Goal: Task Accomplishment & Management: Manage account settings

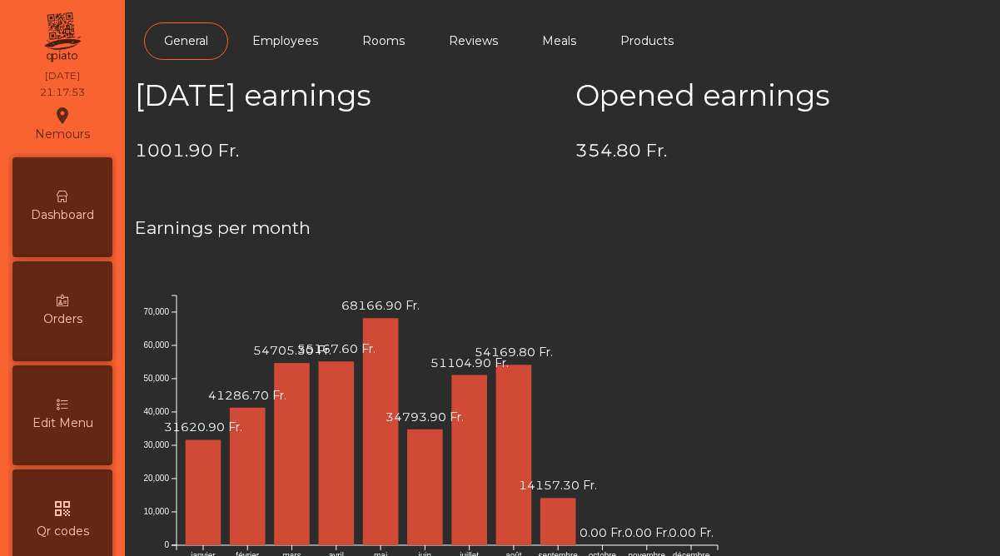
click at [90, 197] on div "Dashboard" at bounding box center [62, 207] width 100 height 100
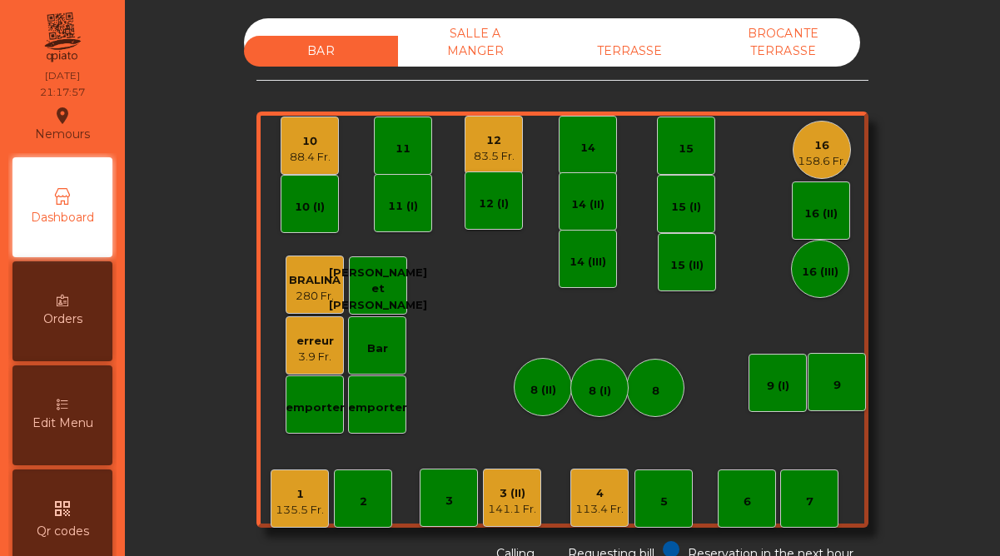
click at [67, 211] on span "Dashboard" at bounding box center [62, 217] width 63 height 17
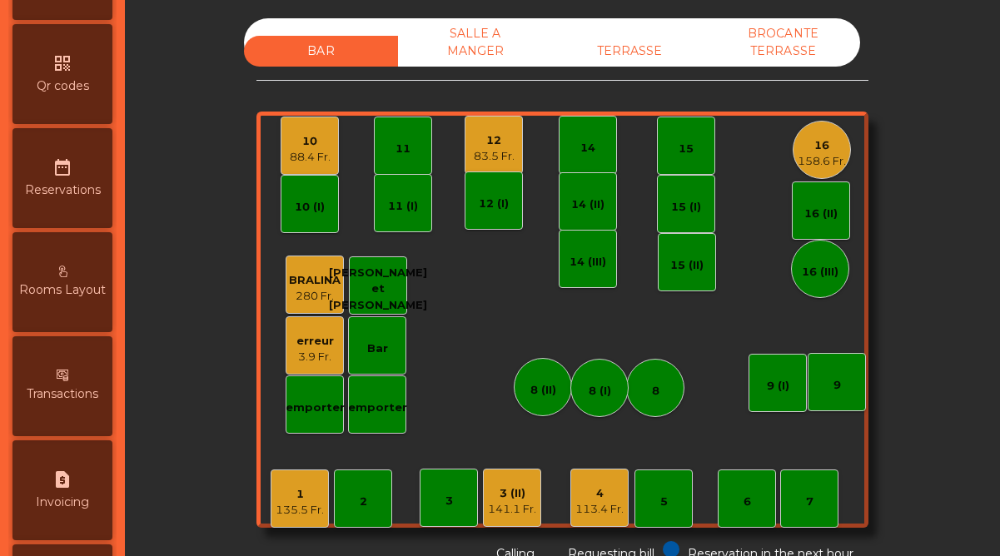
scroll to position [858, 0]
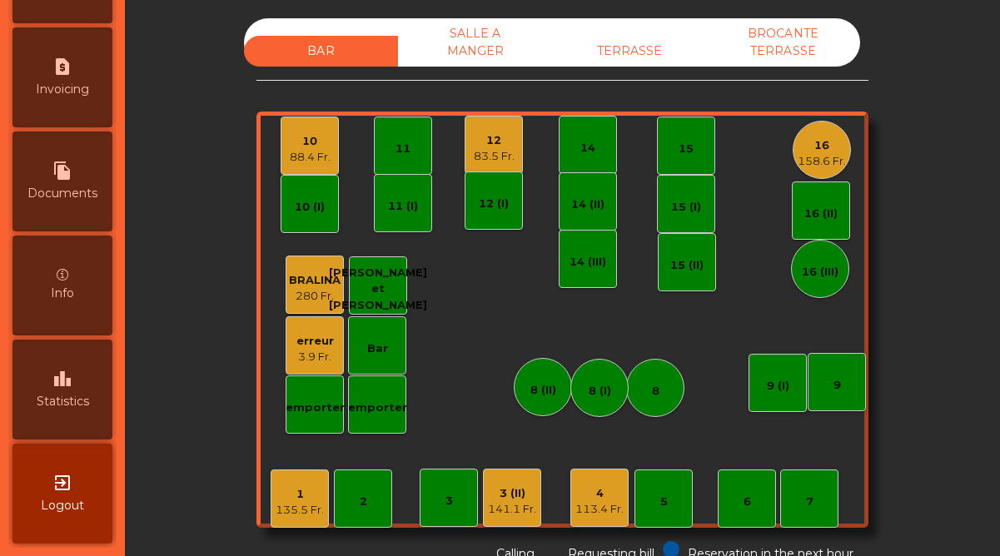
click at [53, 395] on span "Statistics" at bounding box center [63, 401] width 52 height 17
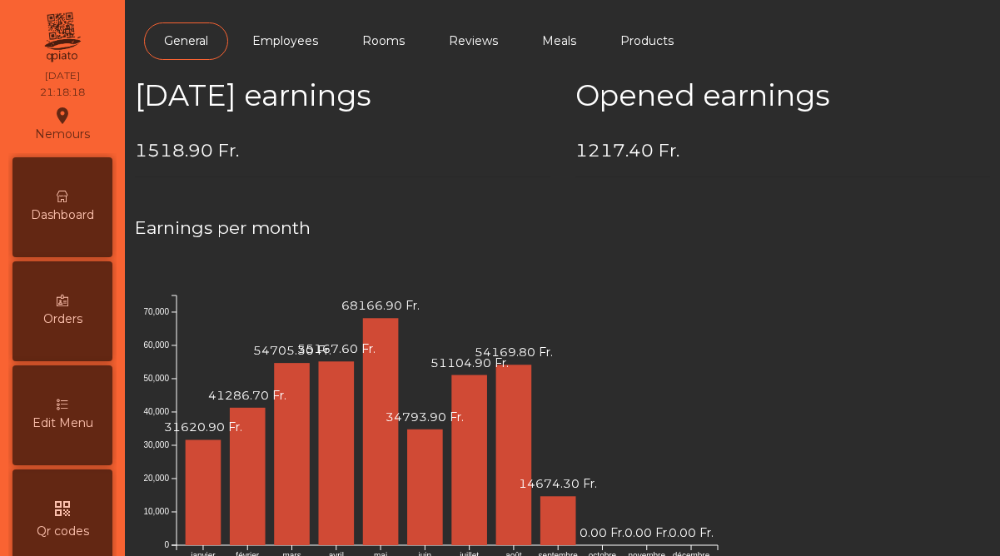
click at [92, 226] on div "Dashboard" at bounding box center [62, 207] width 100 height 100
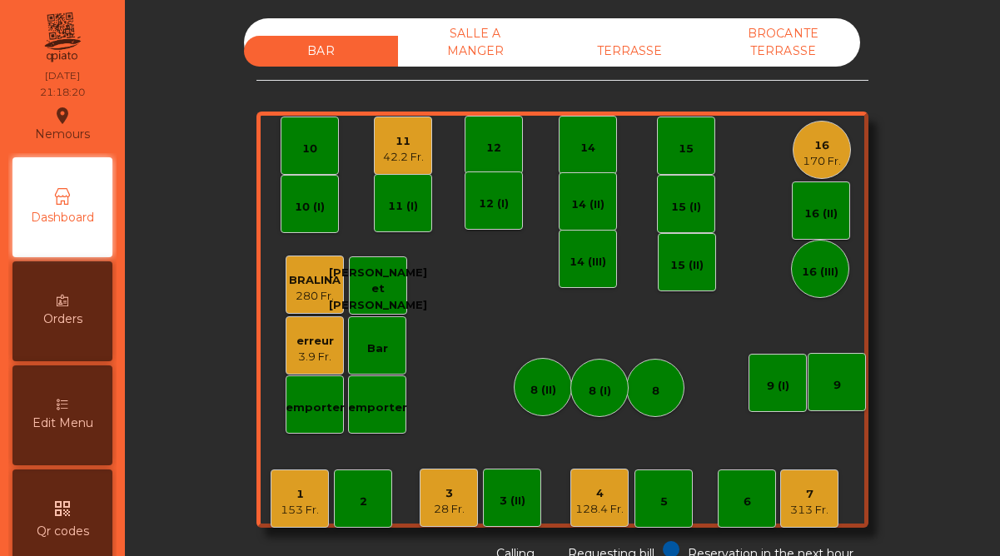
click at [459, 487] on div "3" at bounding box center [449, 493] width 31 height 17
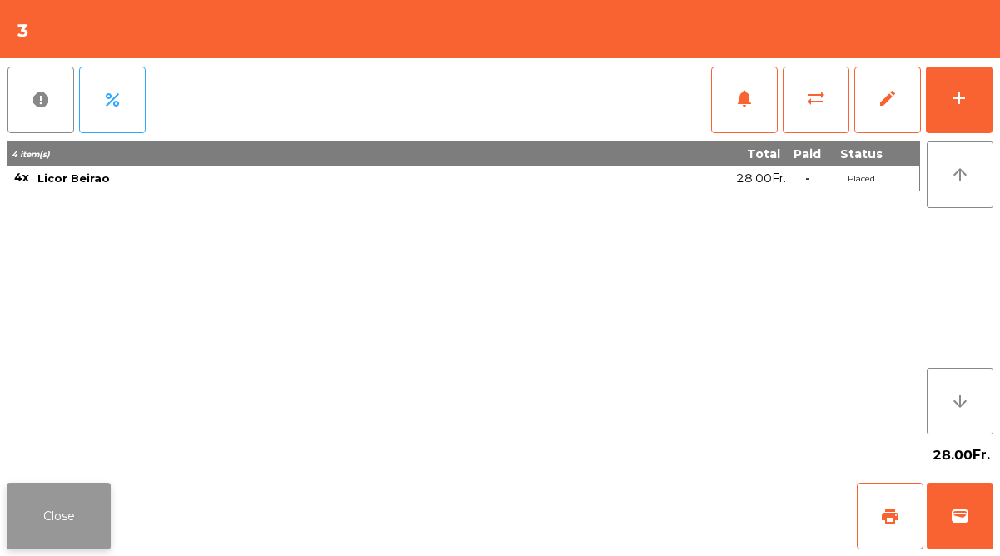
click at [53, 510] on button "Close" at bounding box center [59, 516] width 104 height 67
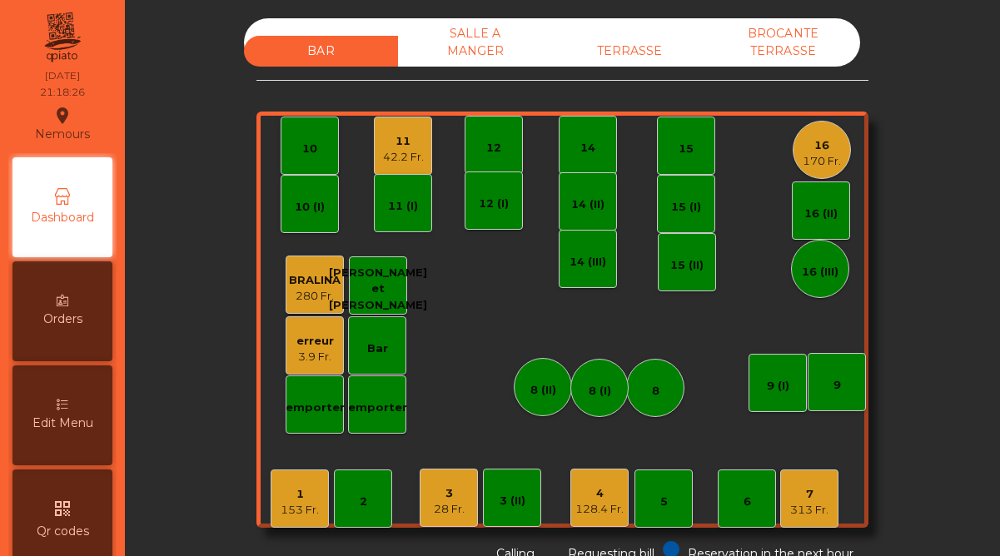
click at [810, 492] on div "7" at bounding box center [809, 494] width 38 height 17
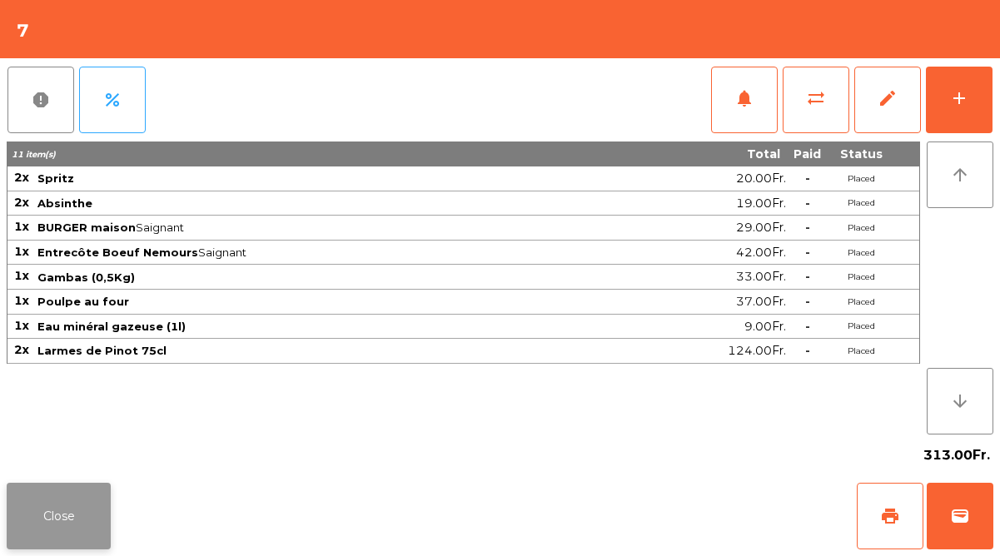
click at [69, 511] on button "Close" at bounding box center [59, 516] width 104 height 67
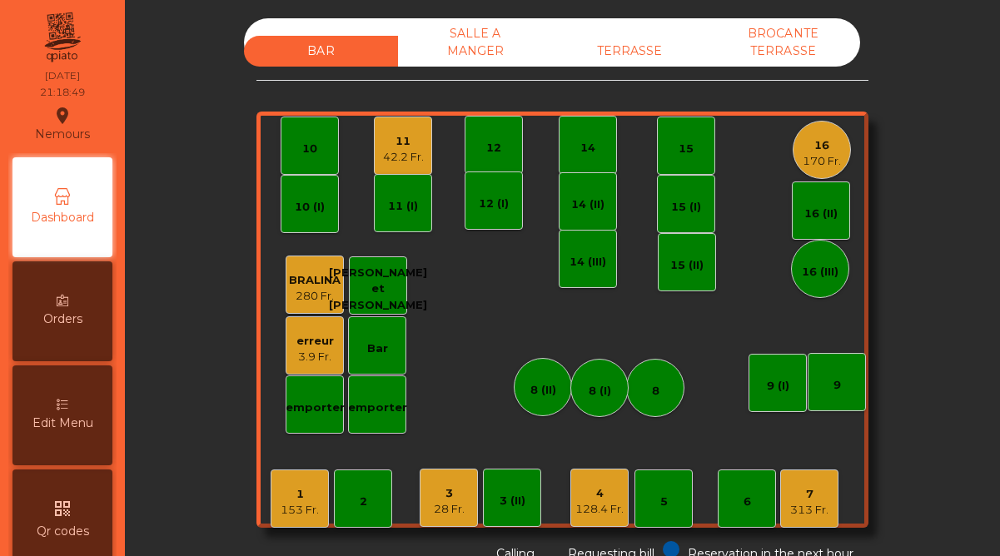
click at [327, 336] on div "erreur" at bounding box center [314, 341] width 37 height 17
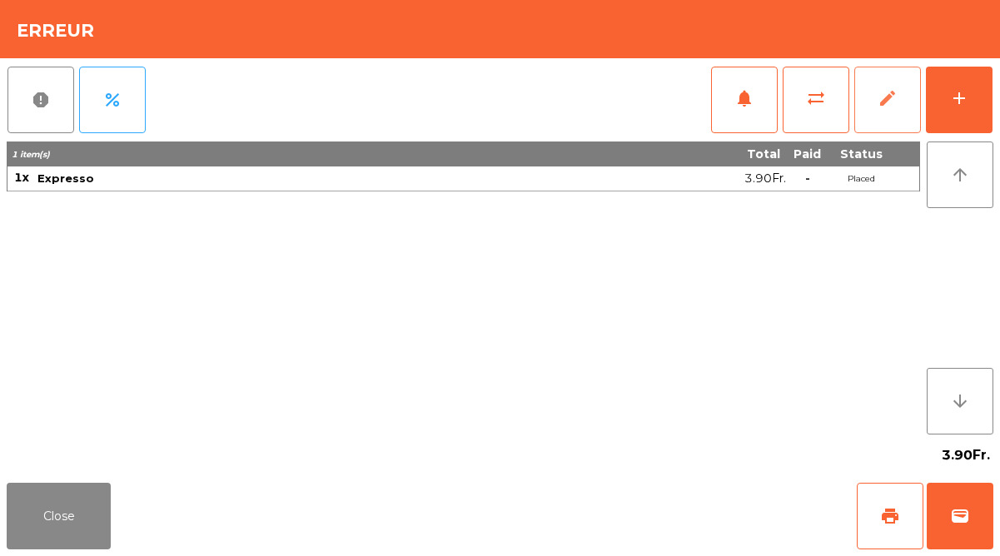
click at [885, 86] on button "edit" at bounding box center [887, 100] width 67 height 67
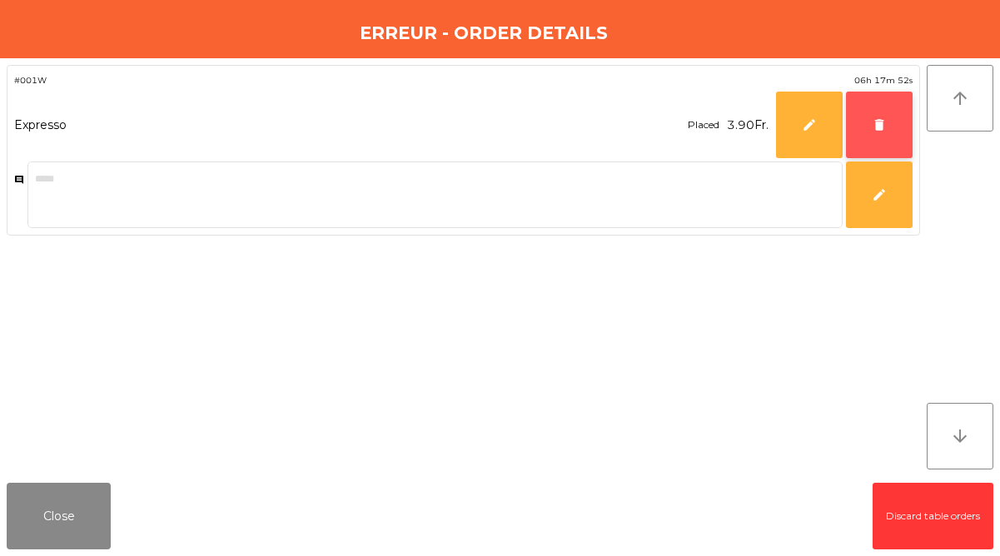
click at [883, 112] on button "delete" at bounding box center [879, 125] width 67 height 67
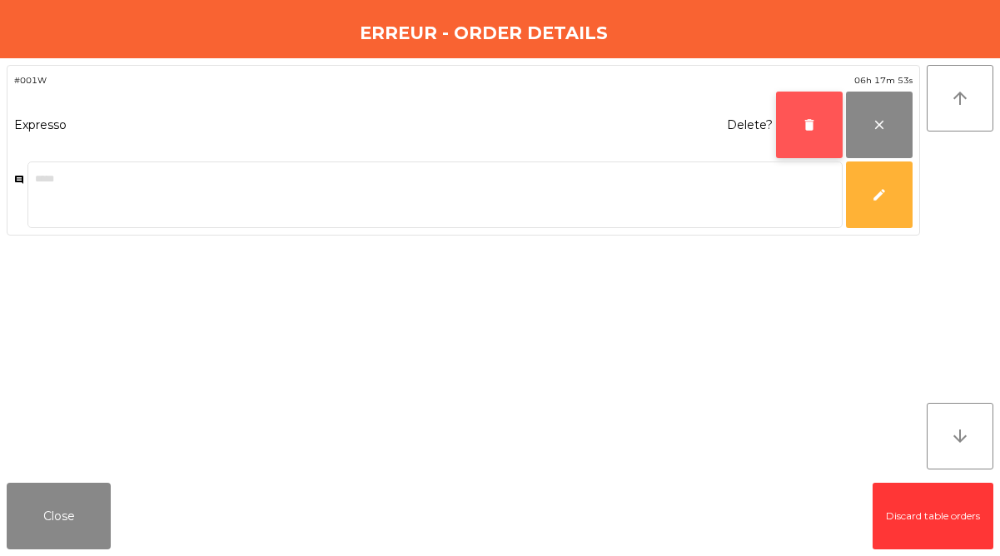
click at [825, 129] on button "delete" at bounding box center [809, 125] width 67 height 67
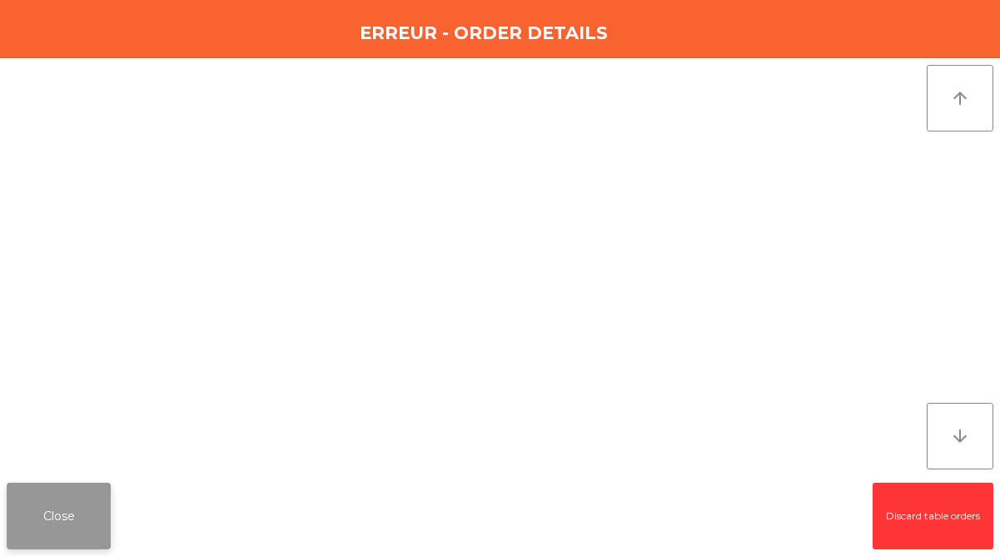
click at [89, 517] on button "Close" at bounding box center [59, 516] width 104 height 67
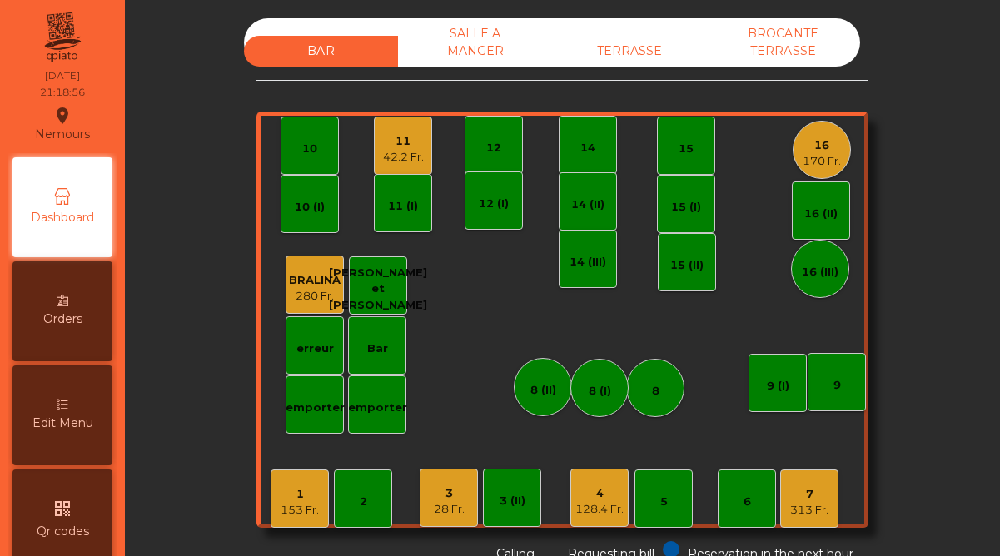
click at [399, 158] on div "42.2 Fr." at bounding box center [403, 157] width 41 height 17
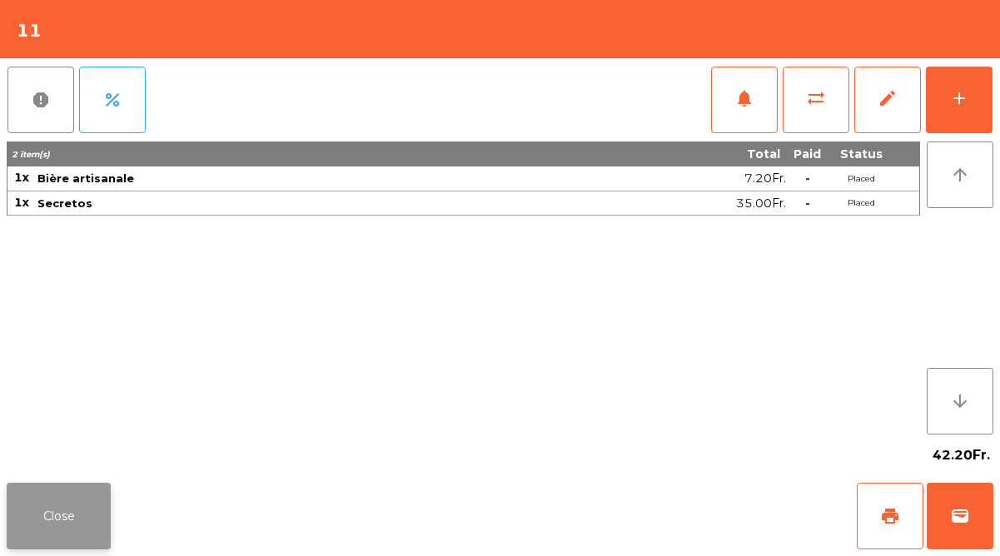
click at [50, 522] on button "Close" at bounding box center [59, 516] width 104 height 67
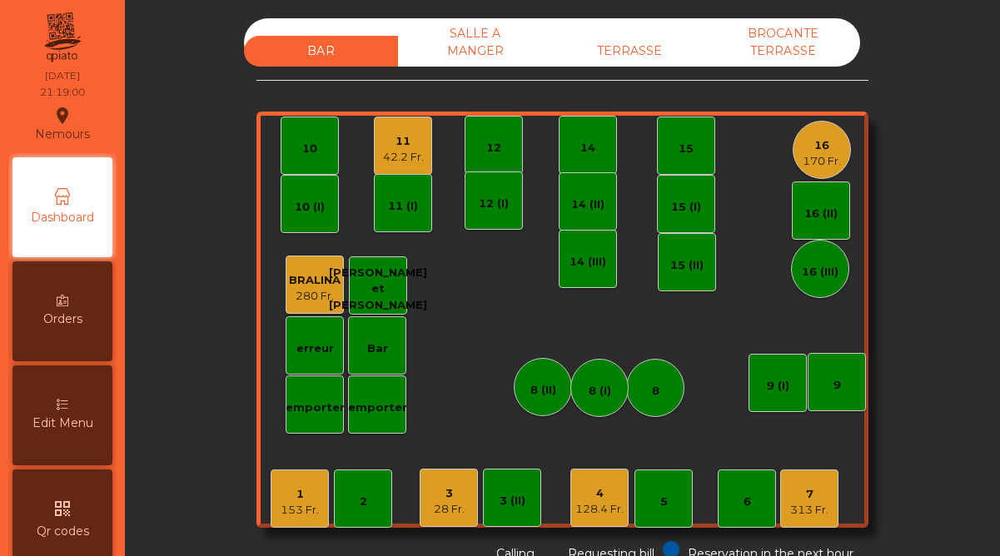
click at [817, 151] on div "16" at bounding box center [822, 145] width 38 height 17
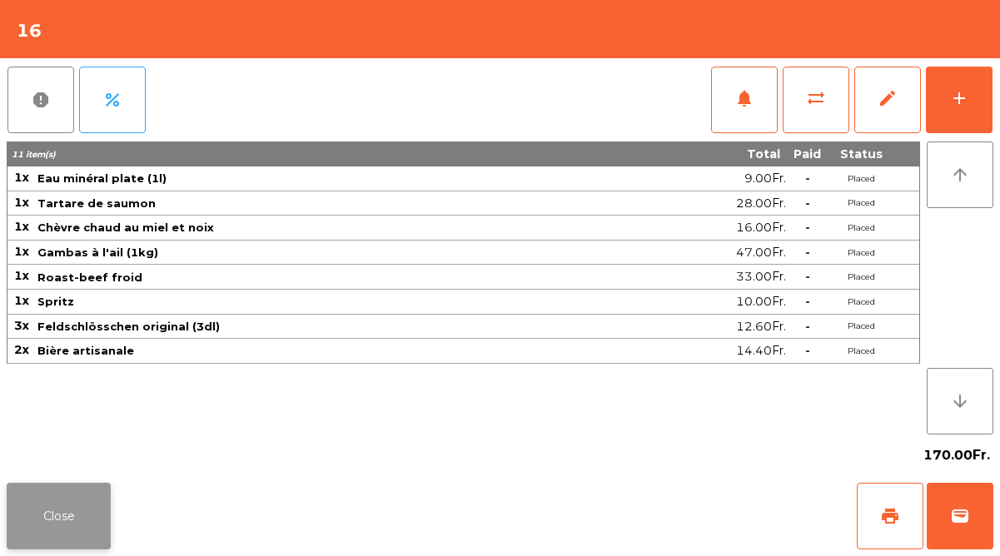
click at [62, 514] on button "Close" at bounding box center [59, 516] width 104 height 67
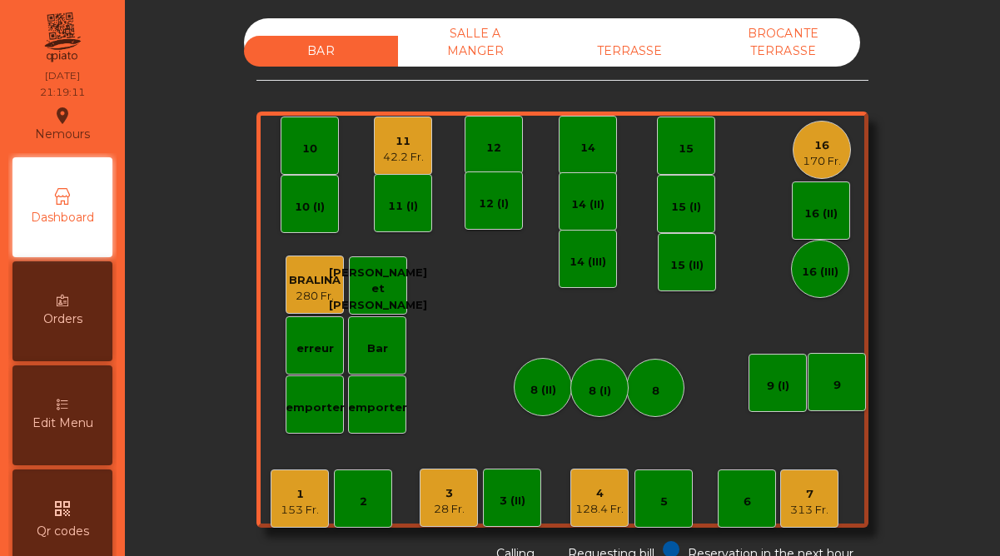
click at [608, 495] on div "4" at bounding box center [599, 493] width 48 height 17
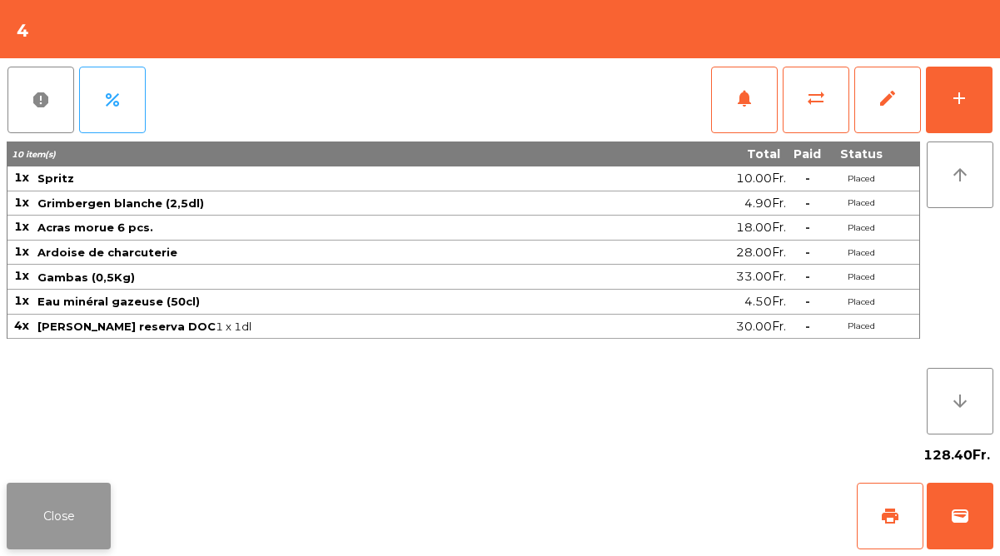
click at [83, 510] on button "Close" at bounding box center [59, 516] width 104 height 67
